Goal: Information Seeking & Learning: Learn about a topic

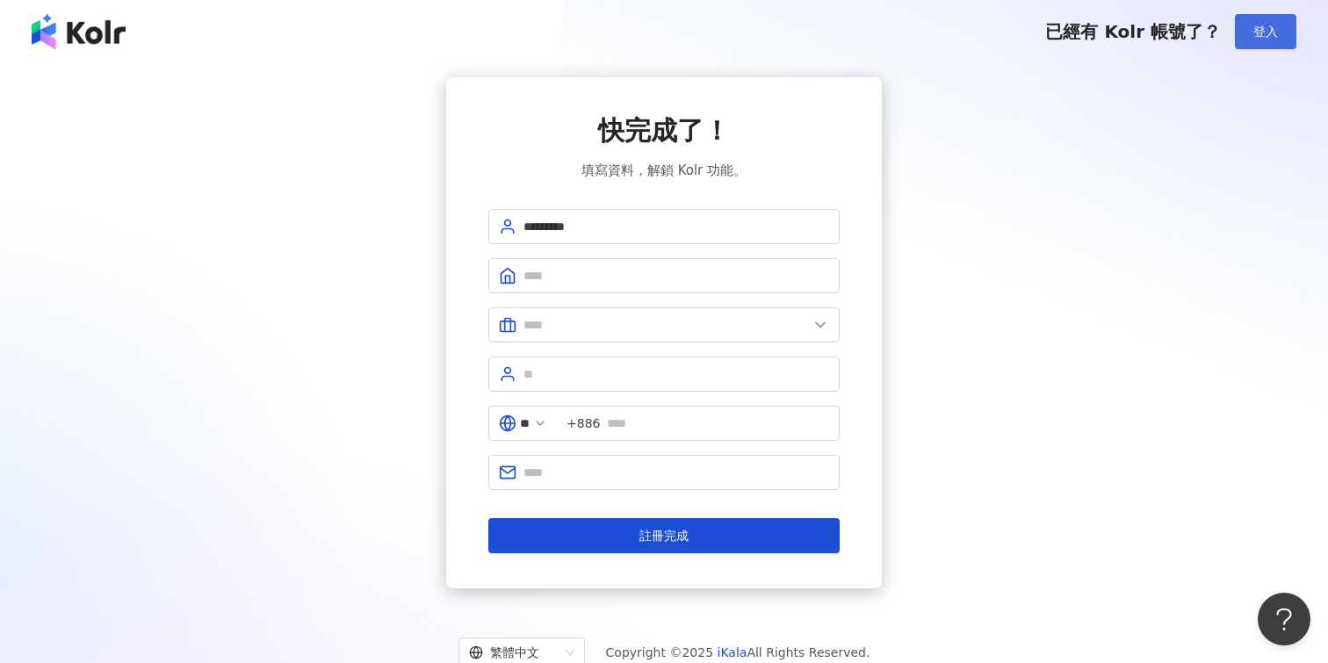
click at [1263, 37] on span "登入" at bounding box center [1265, 32] width 25 height 14
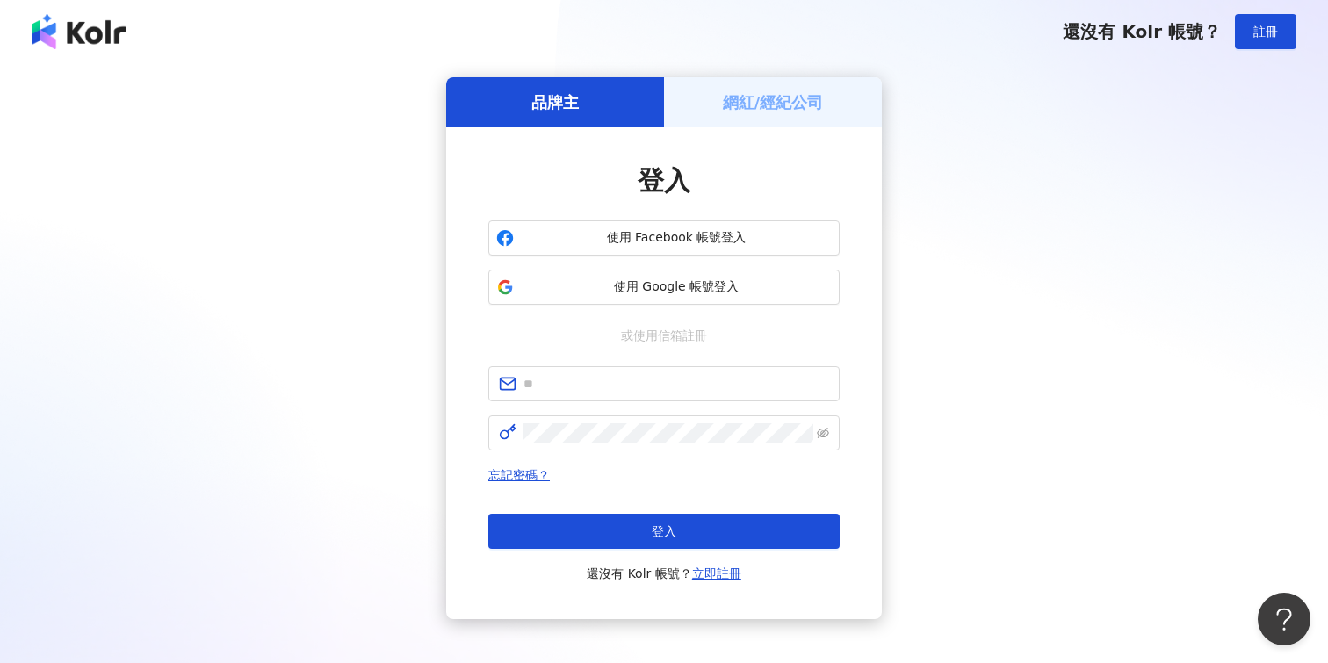
click at [729, 115] on div "網紅/經紀公司" at bounding box center [773, 102] width 218 height 50
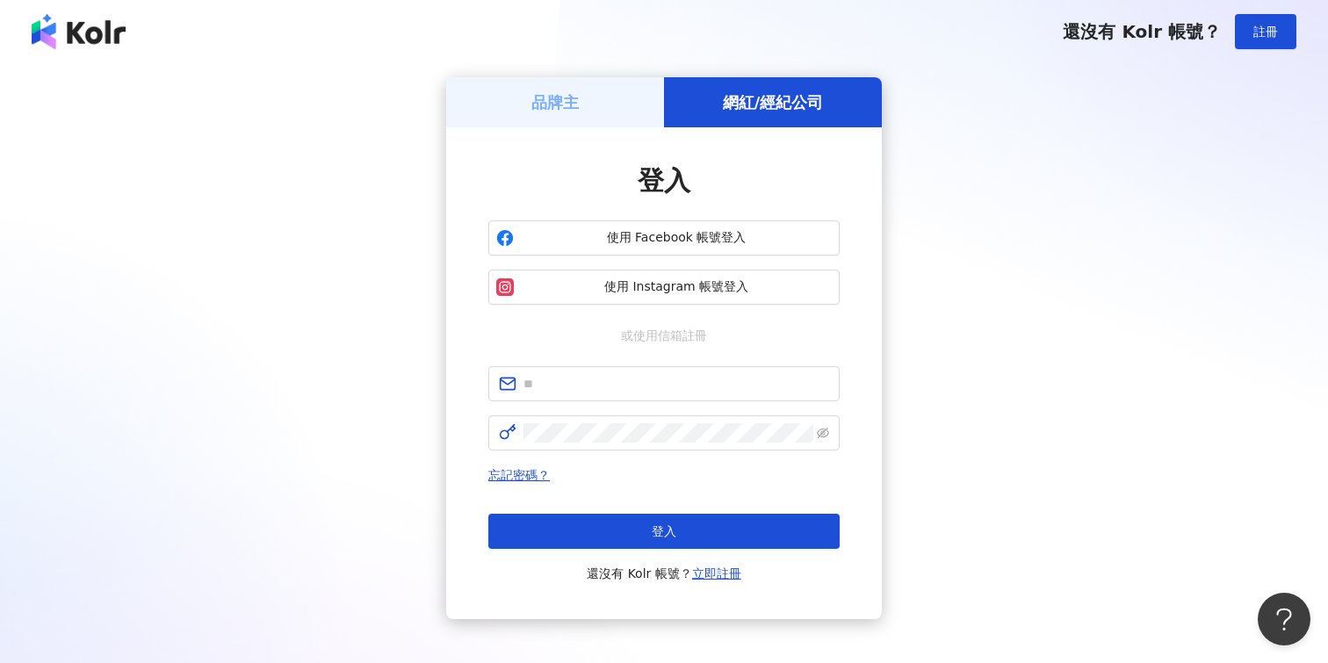
click at [599, 109] on div "品牌主" at bounding box center [555, 102] width 218 height 50
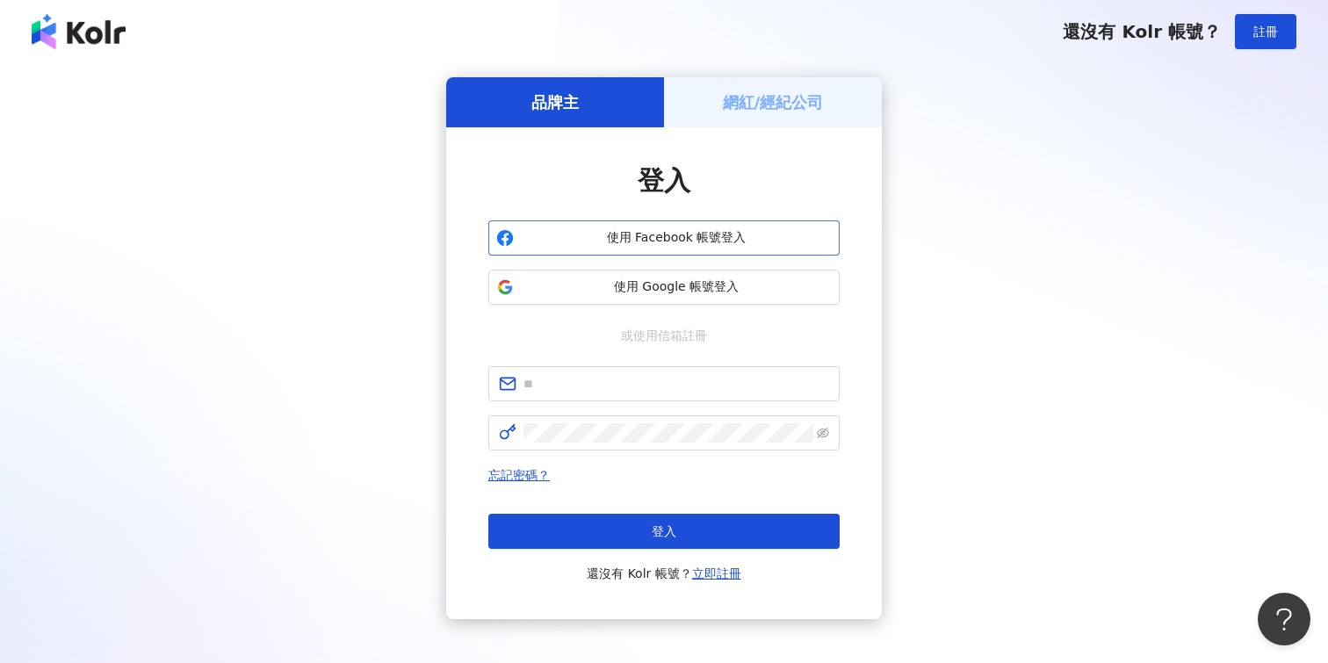
click at [678, 237] on span "使用 Facebook 帳號登入" at bounding box center [676, 238] width 311 height 18
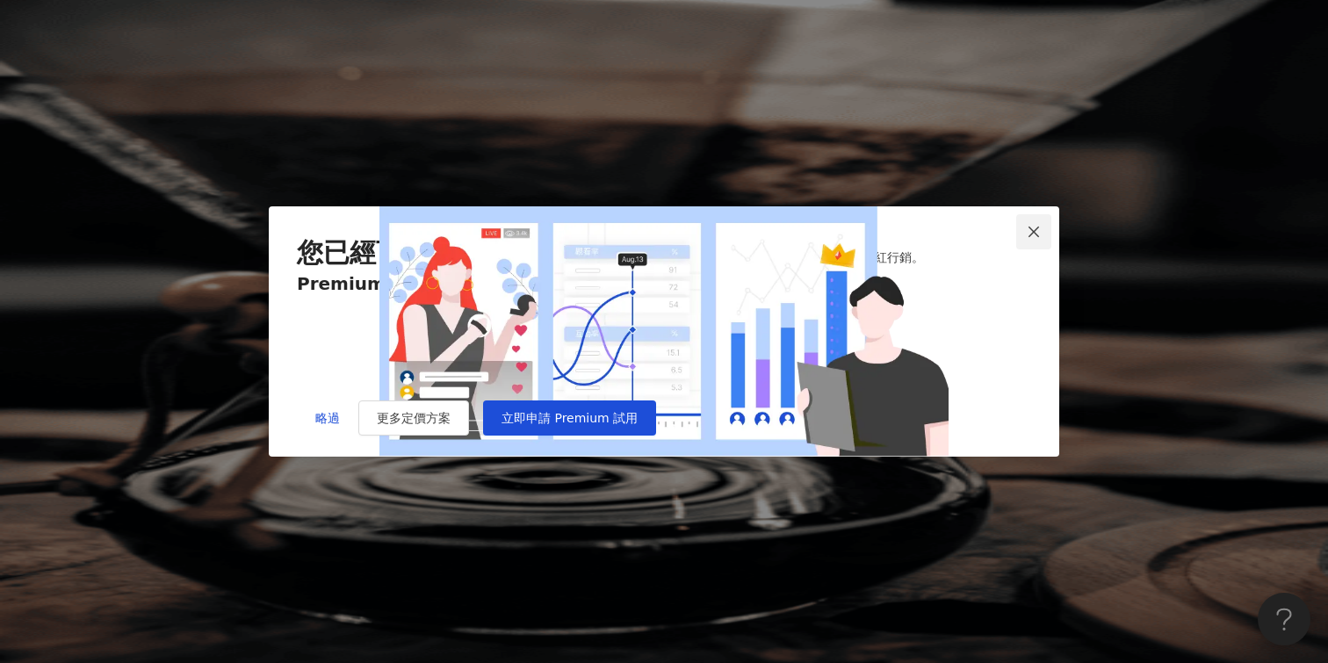
click at [1035, 225] on icon "close" at bounding box center [1033, 232] width 14 height 14
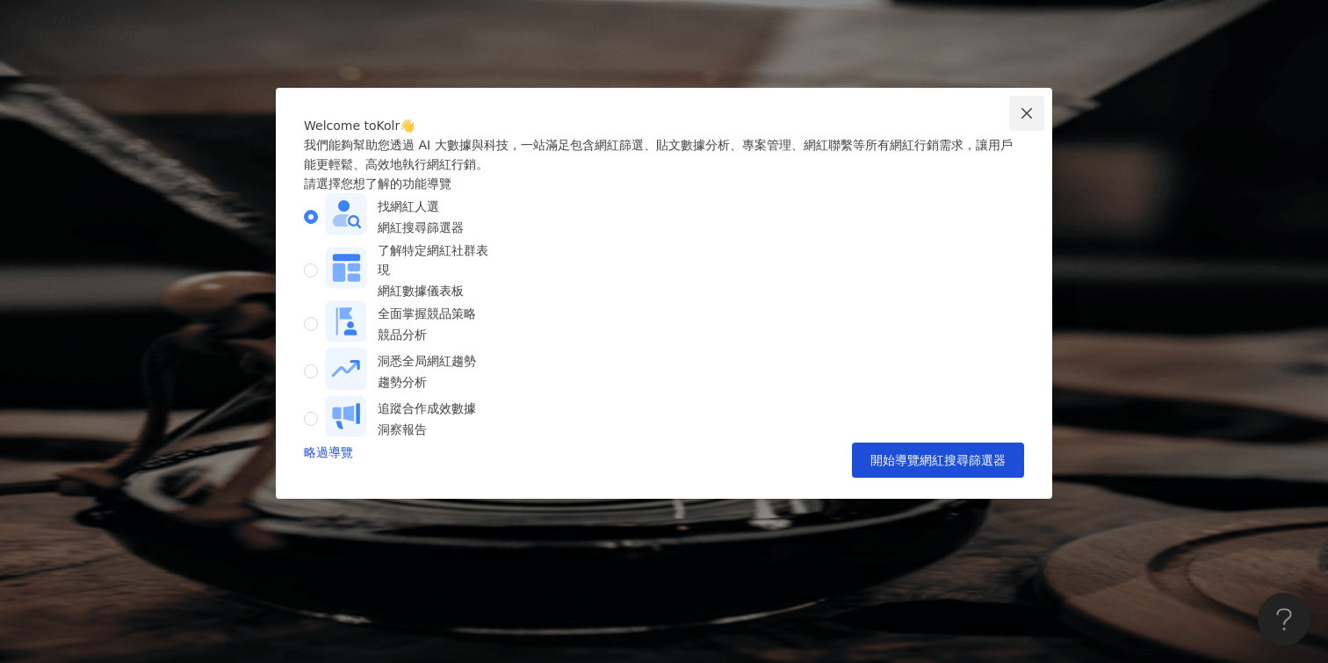
click at [1023, 115] on icon "close" at bounding box center [1026, 113] width 14 height 14
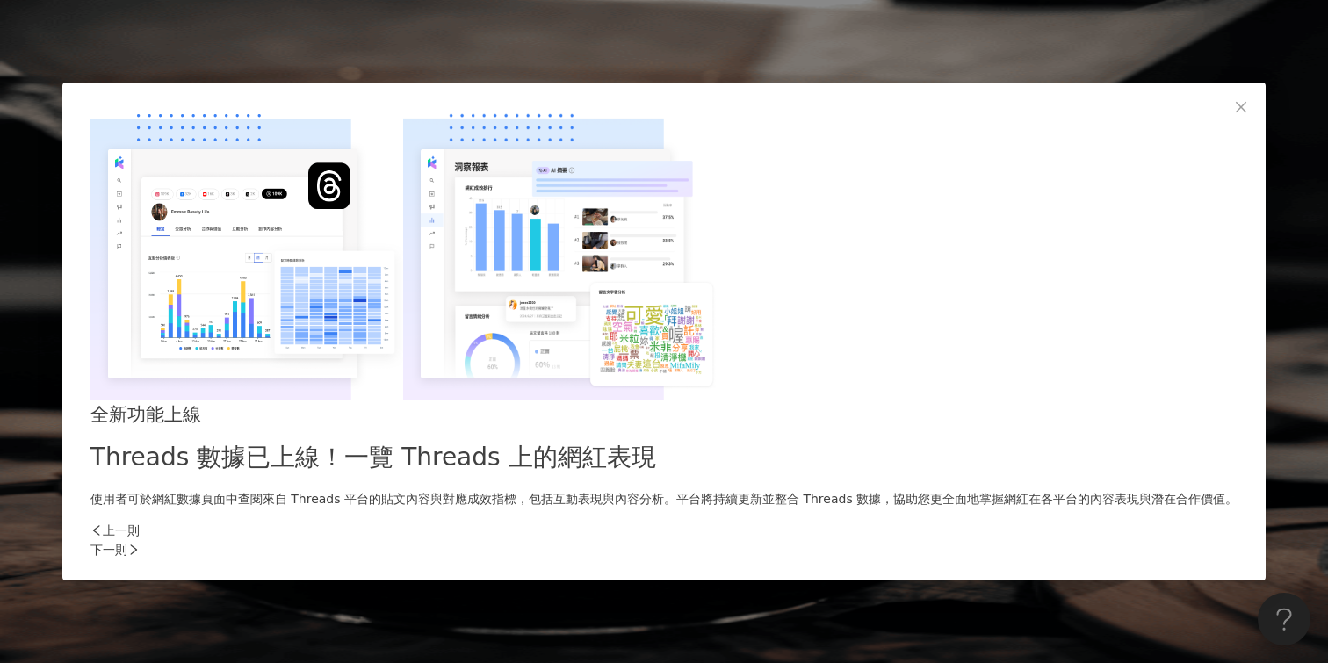
click at [950, 540] on div "下一則" at bounding box center [663, 549] width 1147 height 19
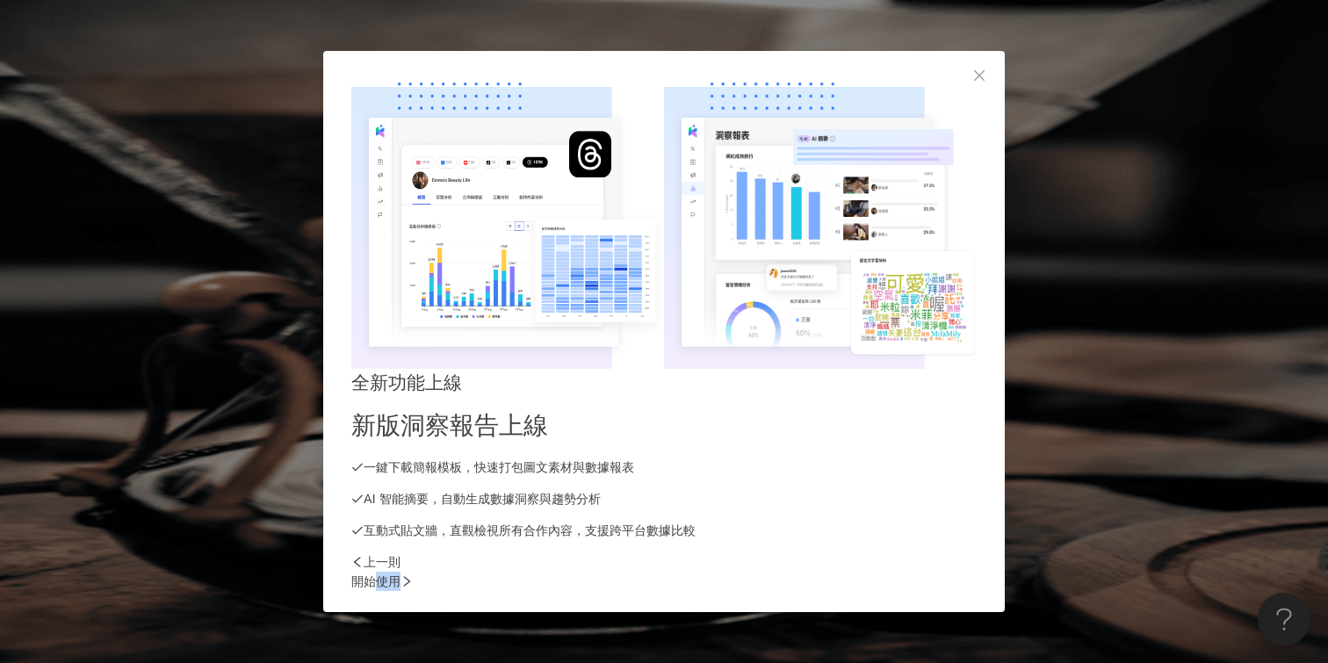
click at [950, 572] on div "開始使用" at bounding box center [663, 581] width 625 height 19
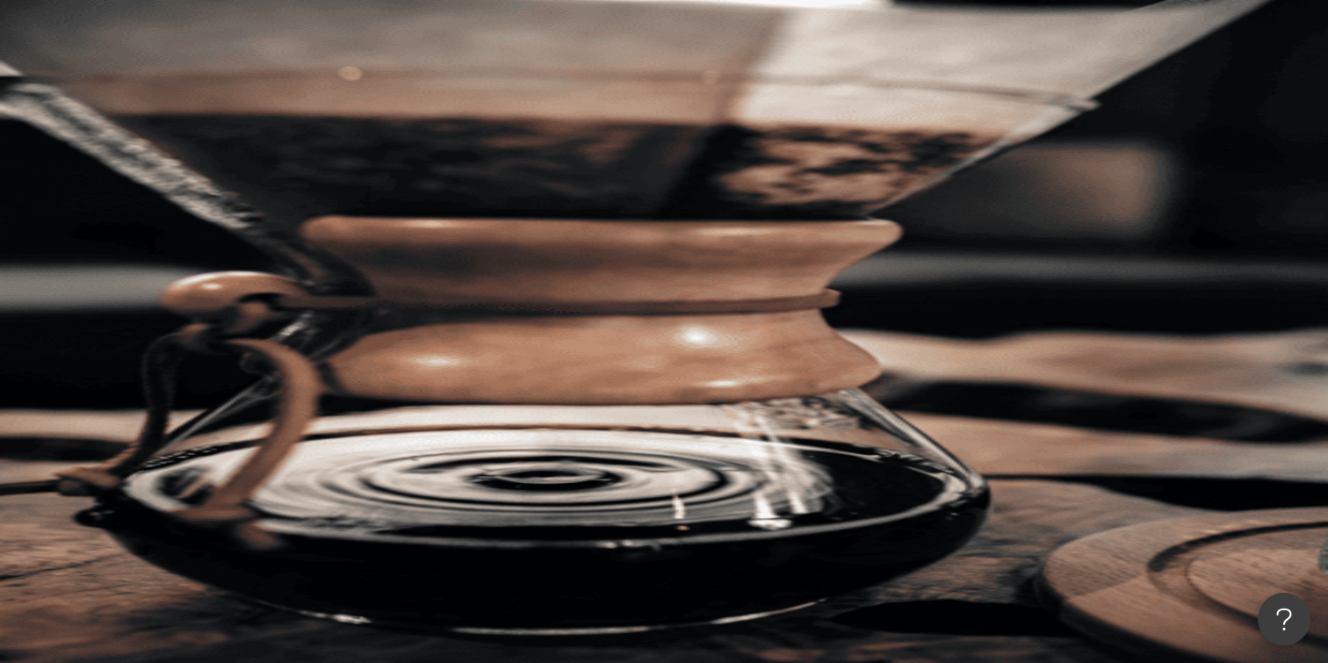
click at [463, 104] on input "search" at bounding box center [392, 86] width 142 height 33
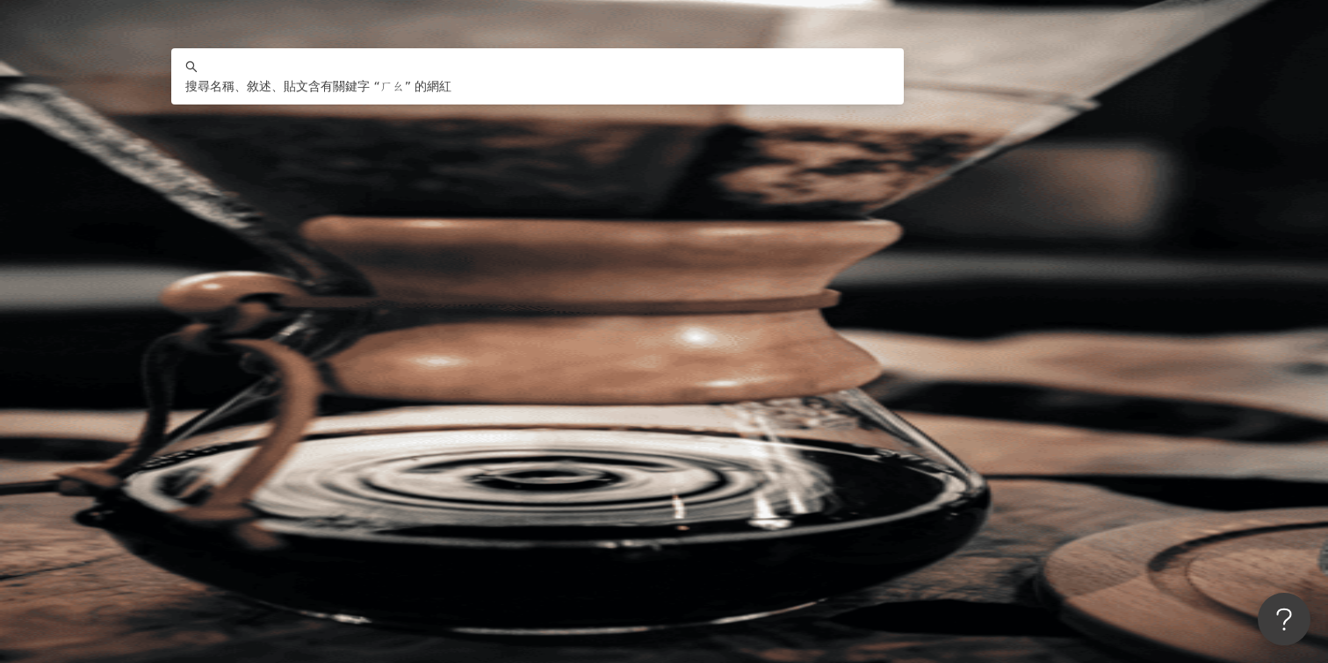
type input "*"
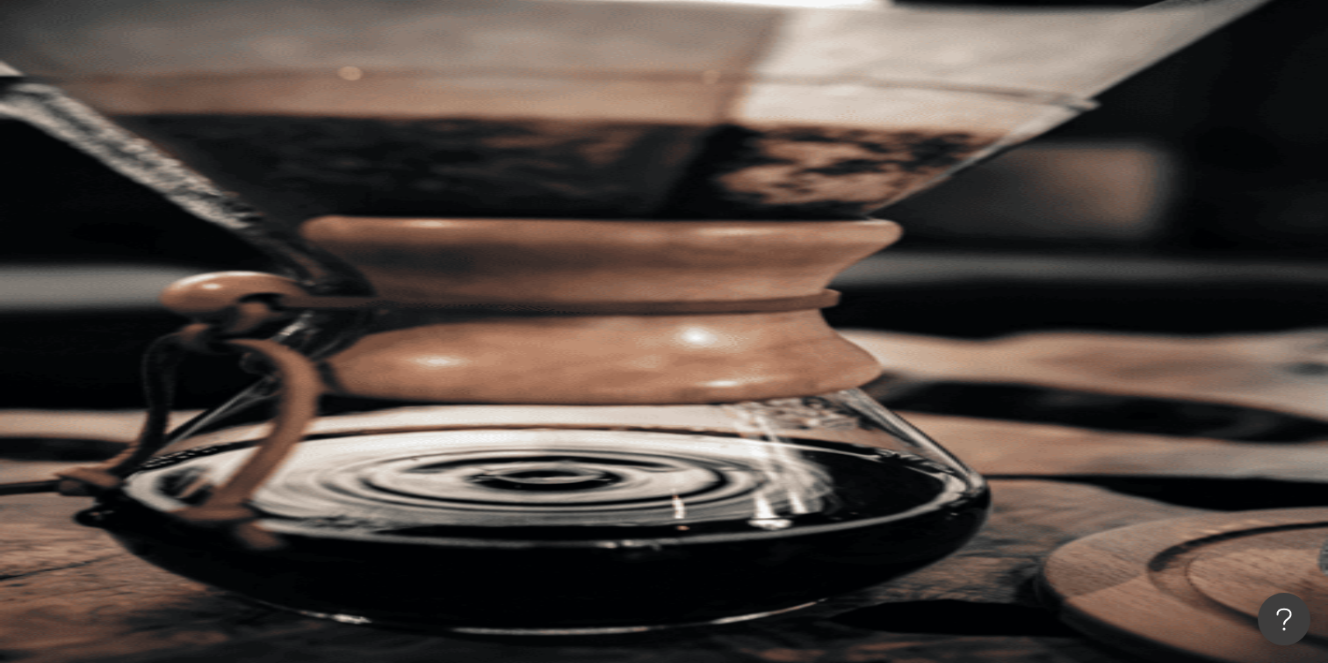
type input "****"
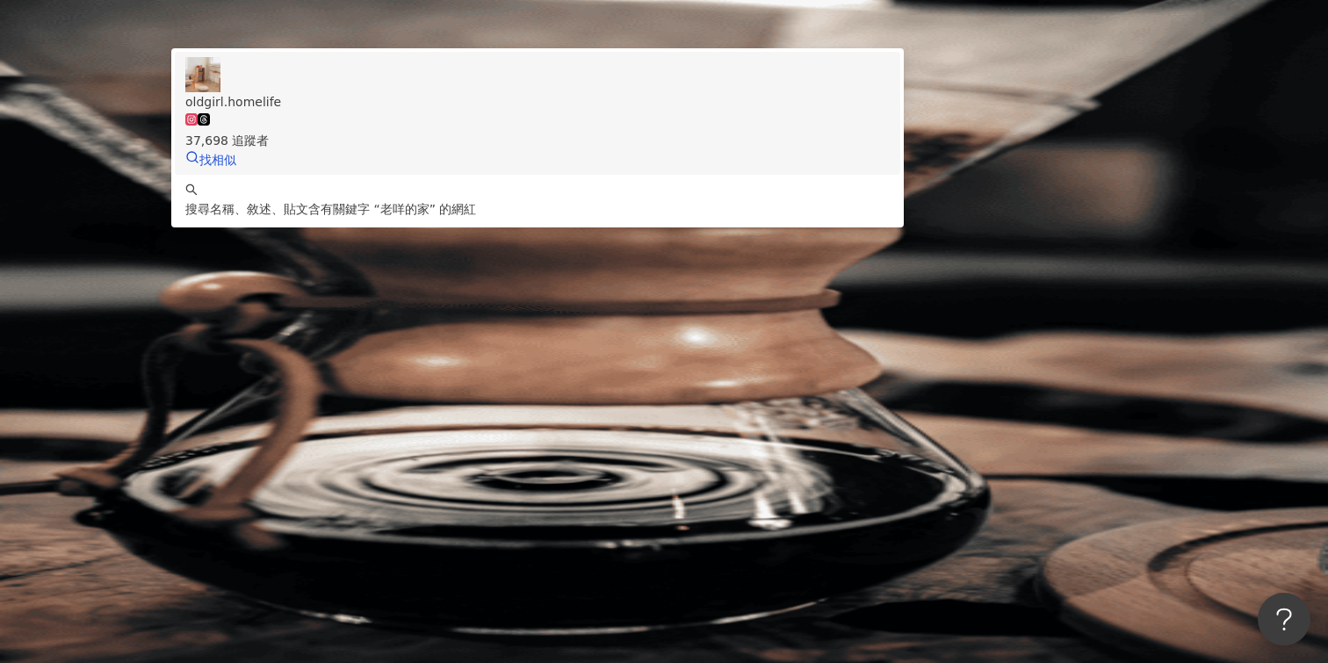
click at [576, 112] on span "oldgirl.homelife" at bounding box center [537, 101] width 704 height 19
